Goal: Information Seeking & Learning: Learn about a topic

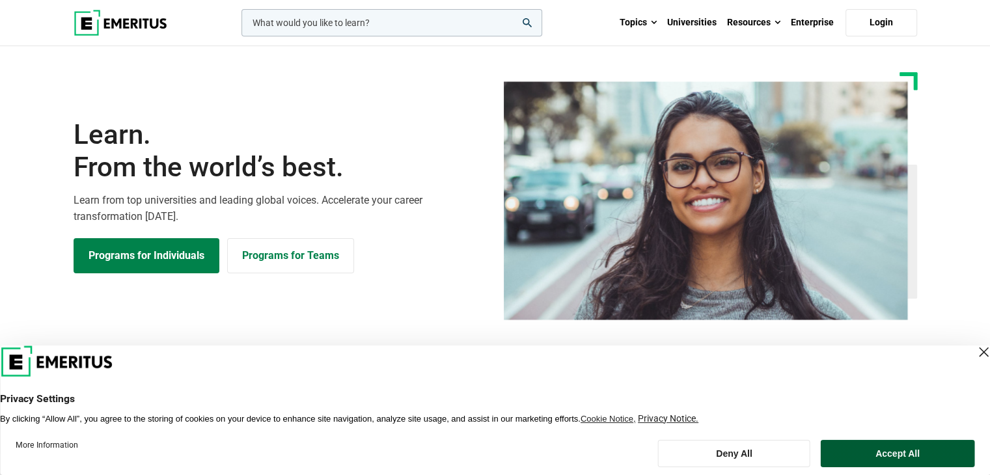
click at [910, 451] on button "Accept All" at bounding box center [897, 453] width 154 height 27
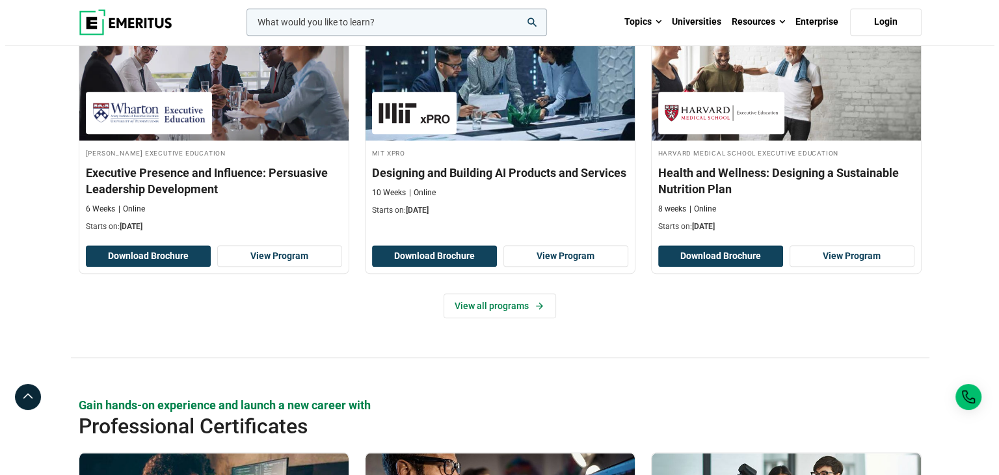
scroll to position [1692, 0]
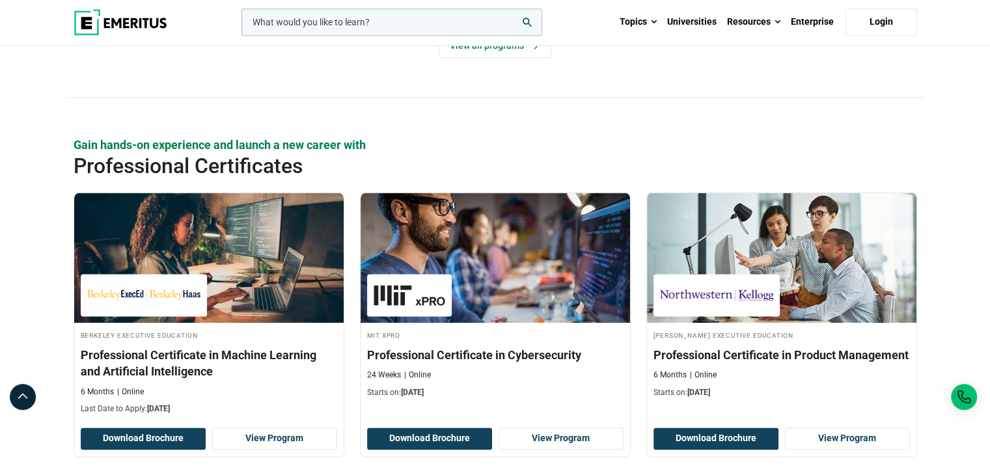
click at [378, 21] on input "woocommerce-product-search-field-0" at bounding box center [391, 21] width 301 height 27
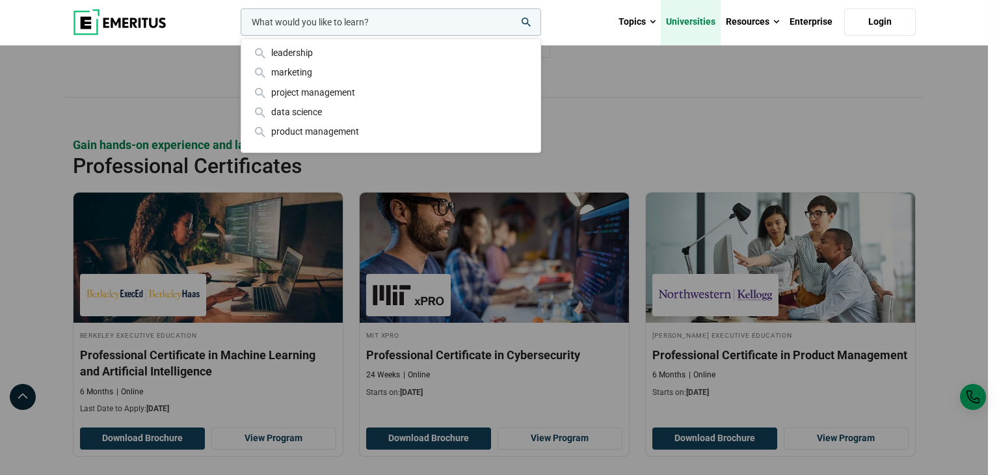
click at [692, 23] on link "Universities" at bounding box center [691, 22] width 60 height 46
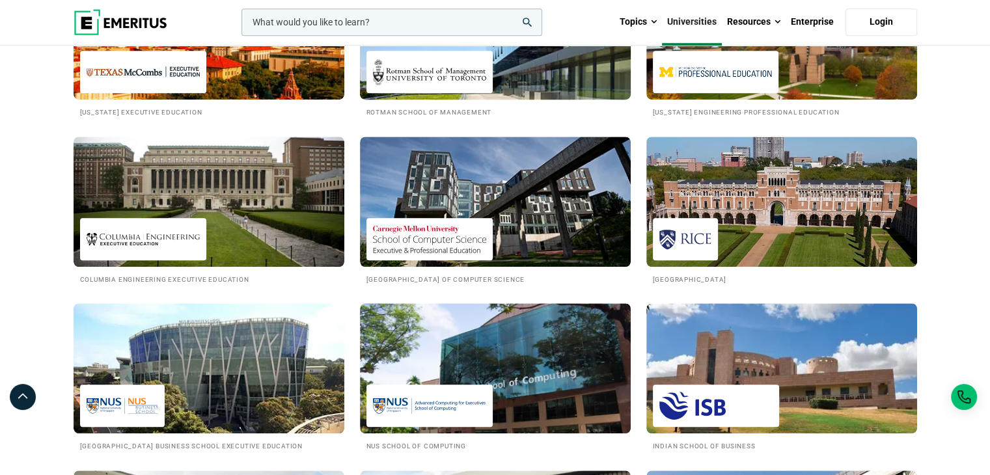
scroll to position [1171, 0]
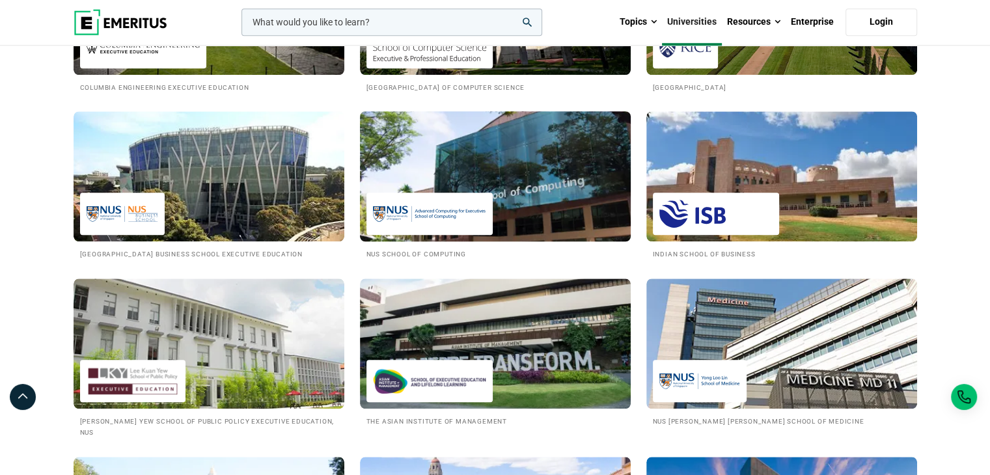
click at [413, 218] on img at bounding box center [429, 213] width 113 height 29
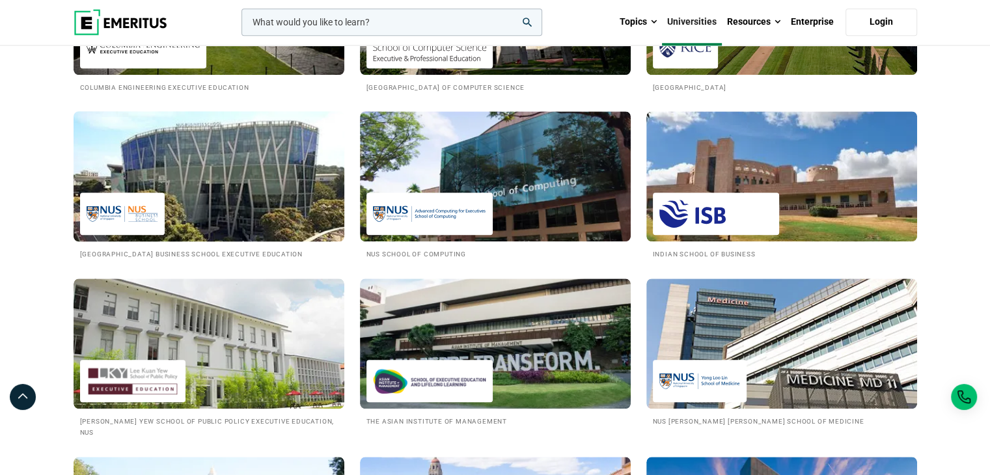
click at [213, 201] on img at bounding box center [209, 176] width 298 height 143
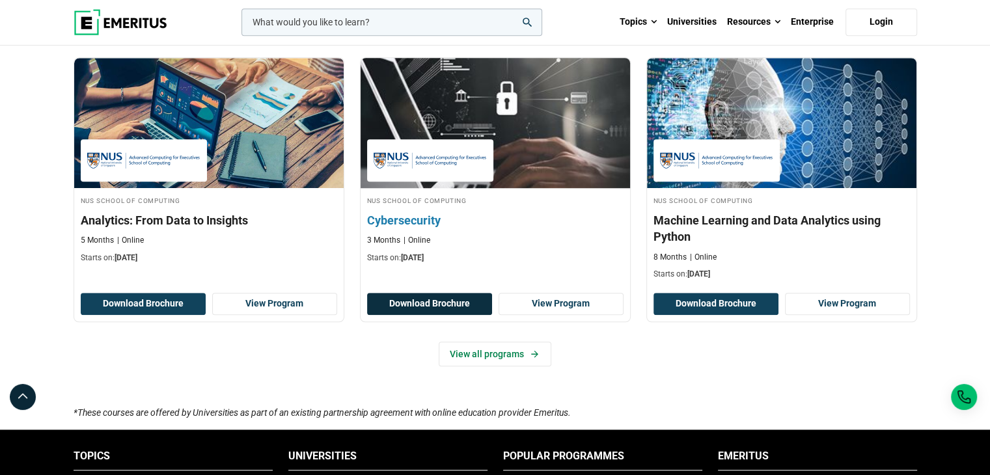
scroll to position [846, 0]
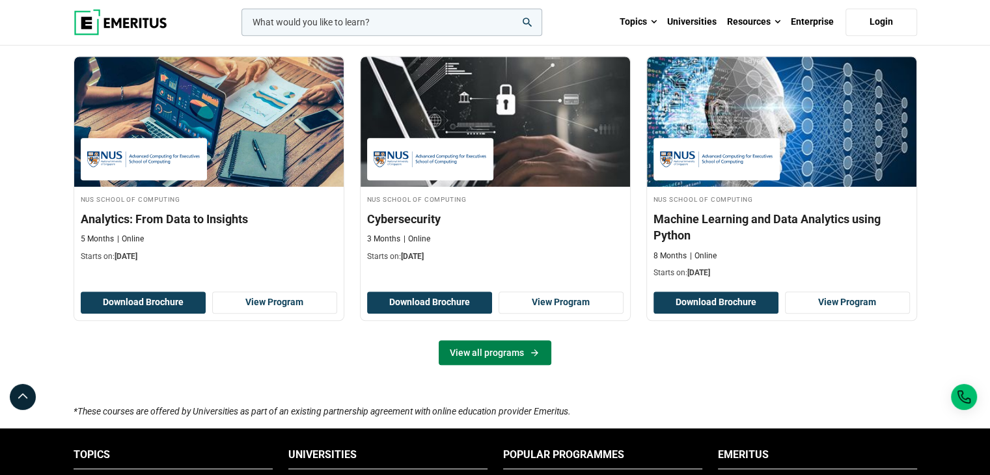
click at [482, 353] on link "View all programs" at bounding box center [495, 352] width 113 height 25
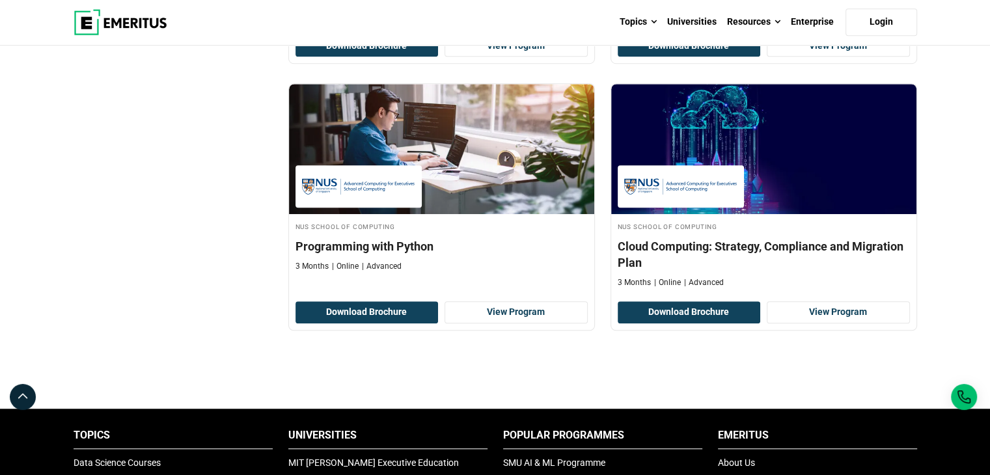
scroll to position [976, 0]
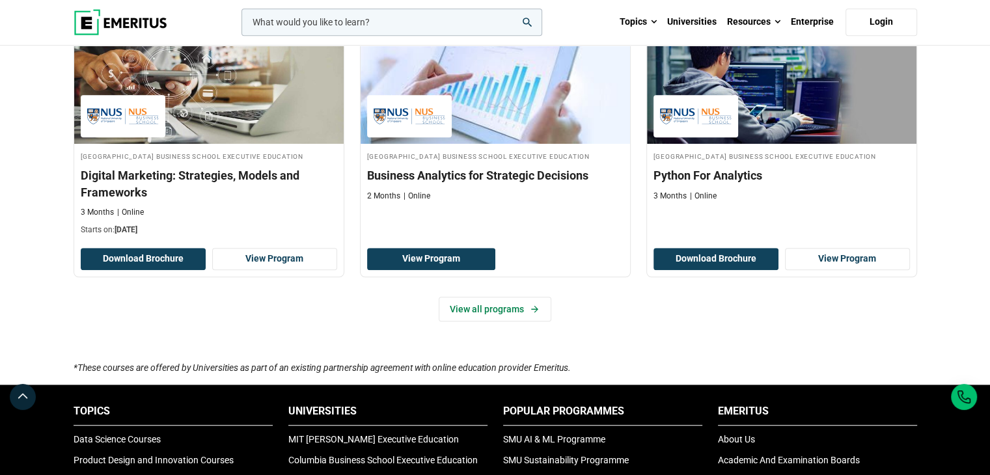
scroll to position [911, 0]
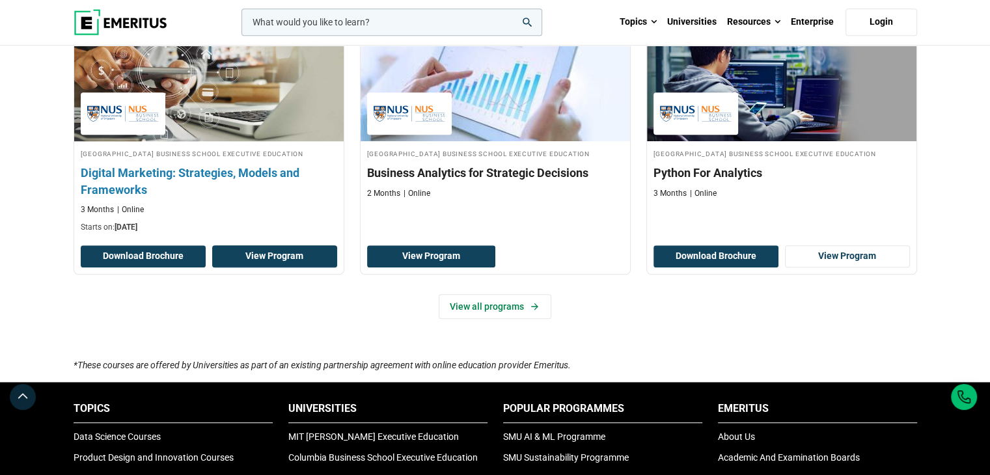
click at [266, 267] on link "View Program" at bounding box center [274, 256] width 125 height 22
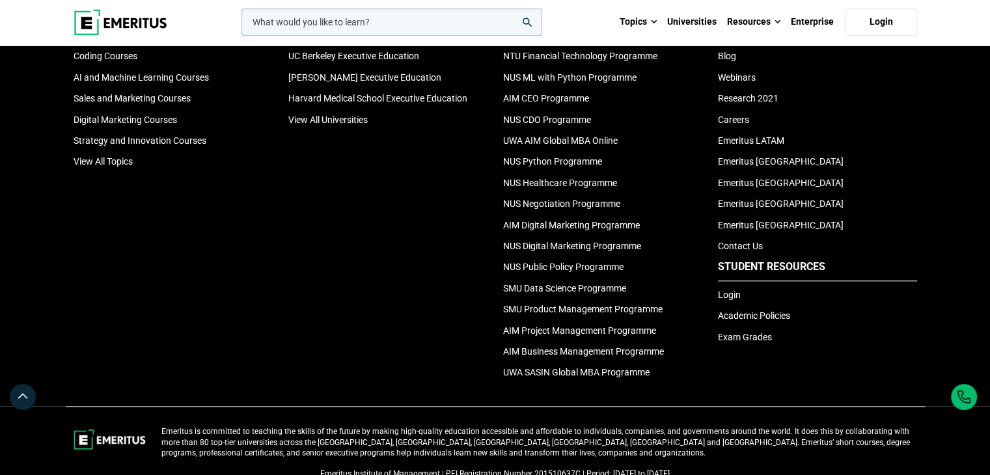
scroll to position [1378, 0]
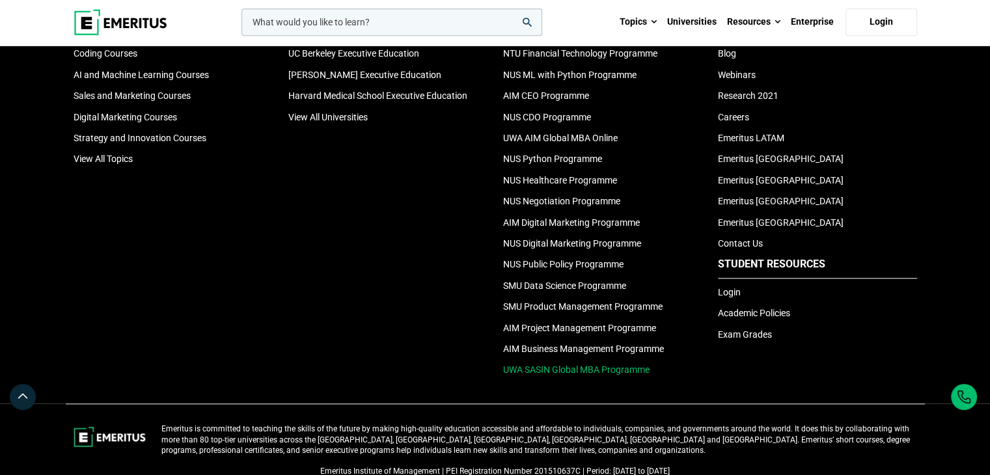
click at [570, 375] on link "UWA SASIN Global MBA Programme" at bounding box center [576, 369] width 146 height 10
click at [120, 101] on link "Sales and Marketing Courses" at bounding box center [132, 95] width 117 height 10
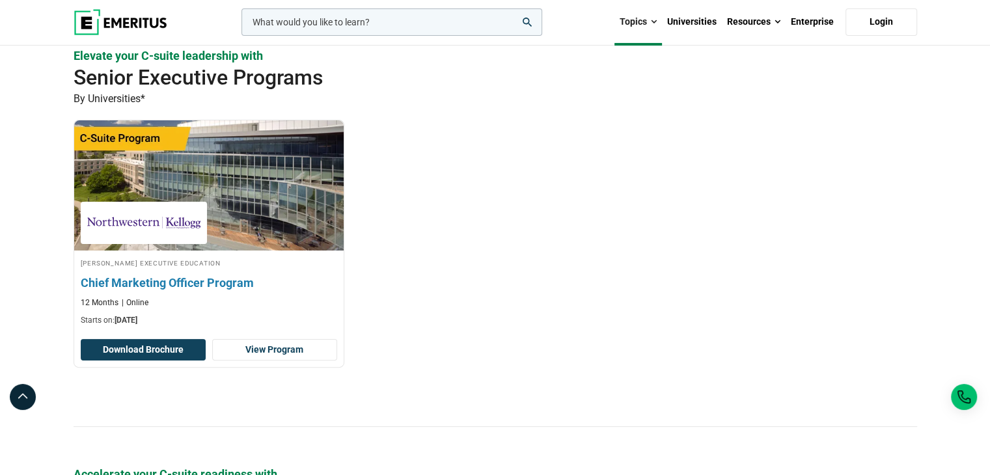
click at [213, 282] on h3 "Chief Marketing Officer Program" at bounding box center [209, 283] width 256 height 16
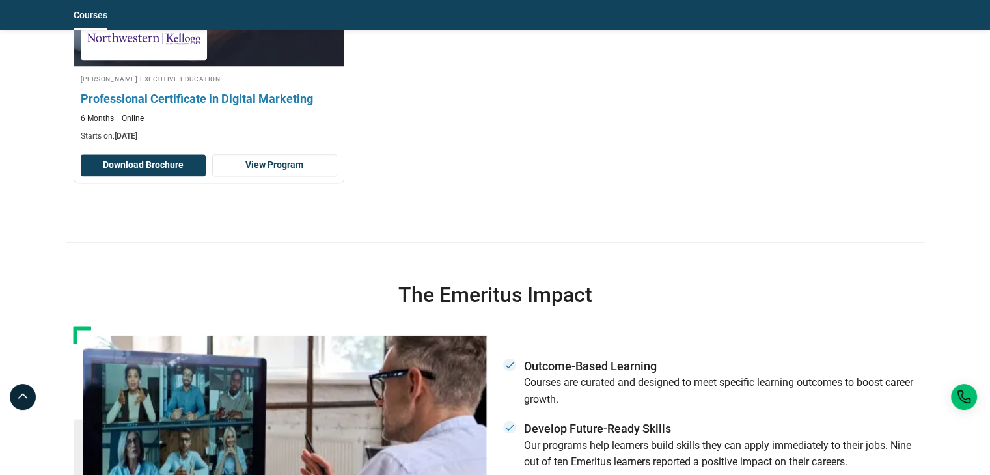
scroll to position [1496, 0]
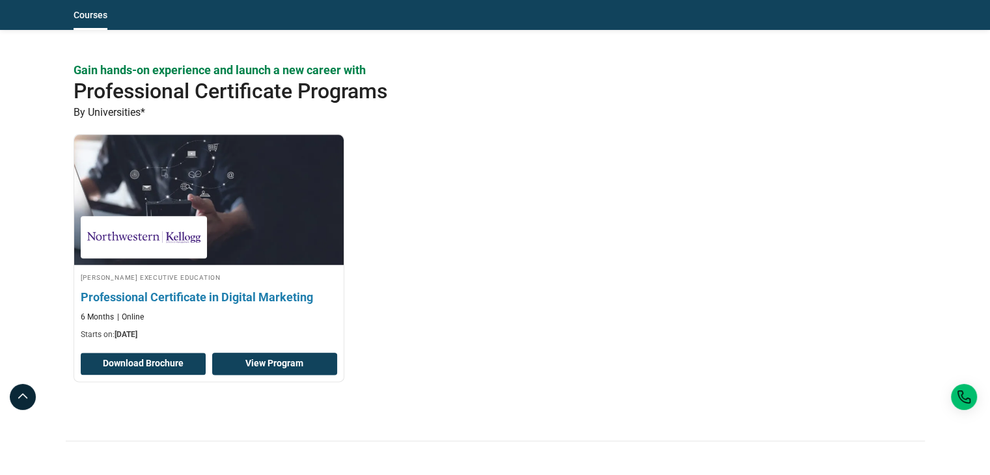
click at [277, 368] on link "View Program" at bounding box center [274, 364] width 125 height 22
